Goal: Information Seeking & Learning: Learn about a topic

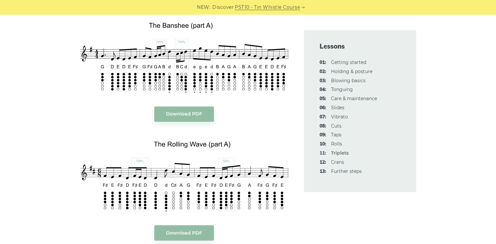
scroll to position [871, 0]
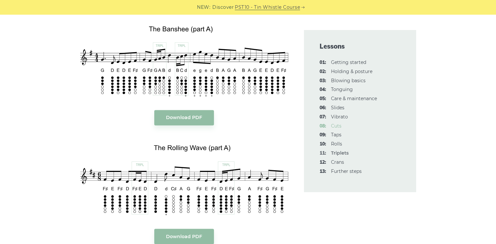
click at [335, 126] on link "08: Cuts" at bounding box center [336, 126] width 10 height 6
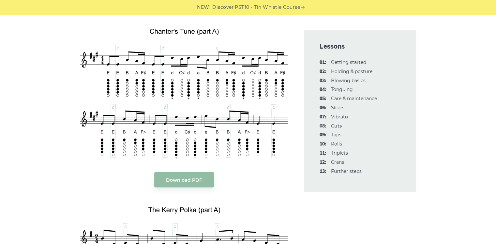
scroll to position [1266, 0]
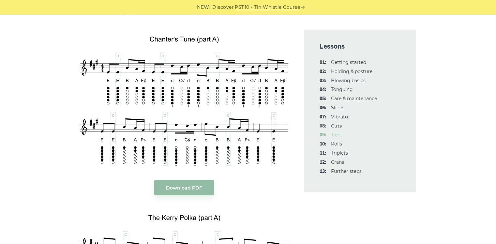
click at [340, 132] on link "09: Taps" at bounding box center [336, 135] width 10 height 6
click at [337, 136] on link "09: Taps" at bounding box center [336, 135] width 10 height 6
click at [340, 136] on link "09: Taps" at bounding box center [336, 135] width 10 height 6
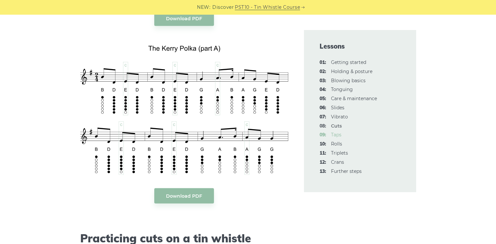
scroll to position [1435, 0]
